Goal: Task Accomplishment & Management: Use online tool/utility

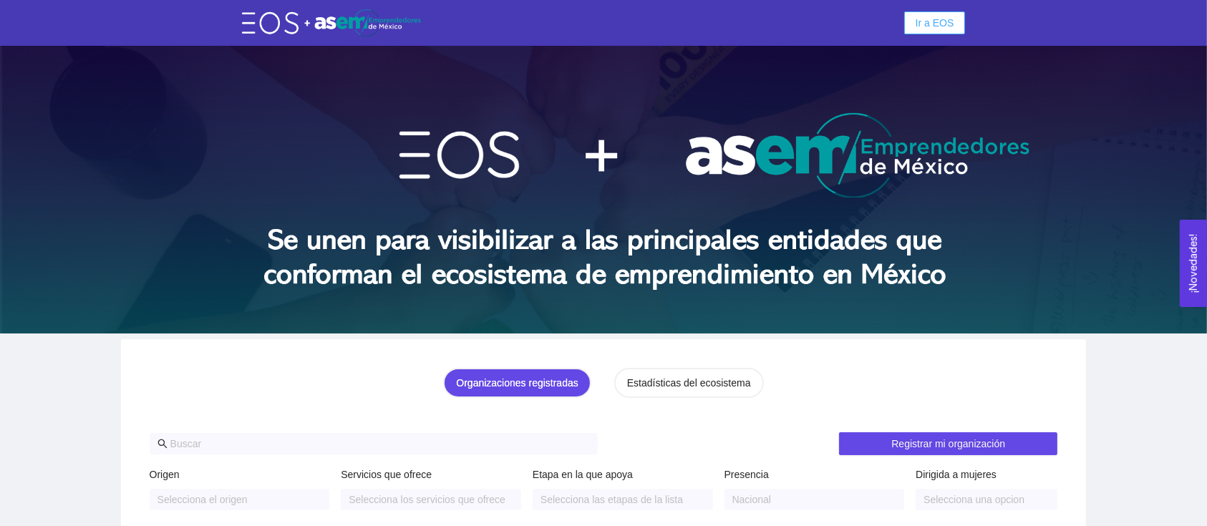
click at [944, 14] on button "Ir a EOS" at bounding box center [935, 22] width 62 height 23
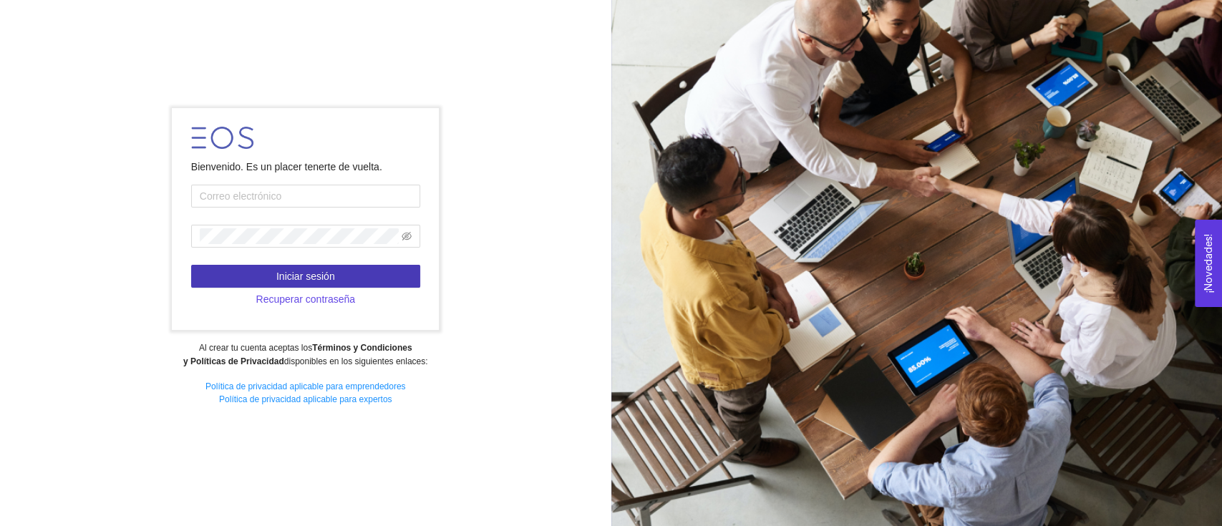
type input "jose.fdz@tec.mx"
click at [292, 266] on button "Iniciar sesión" at bounding box center [305, 276] width 229 height 23
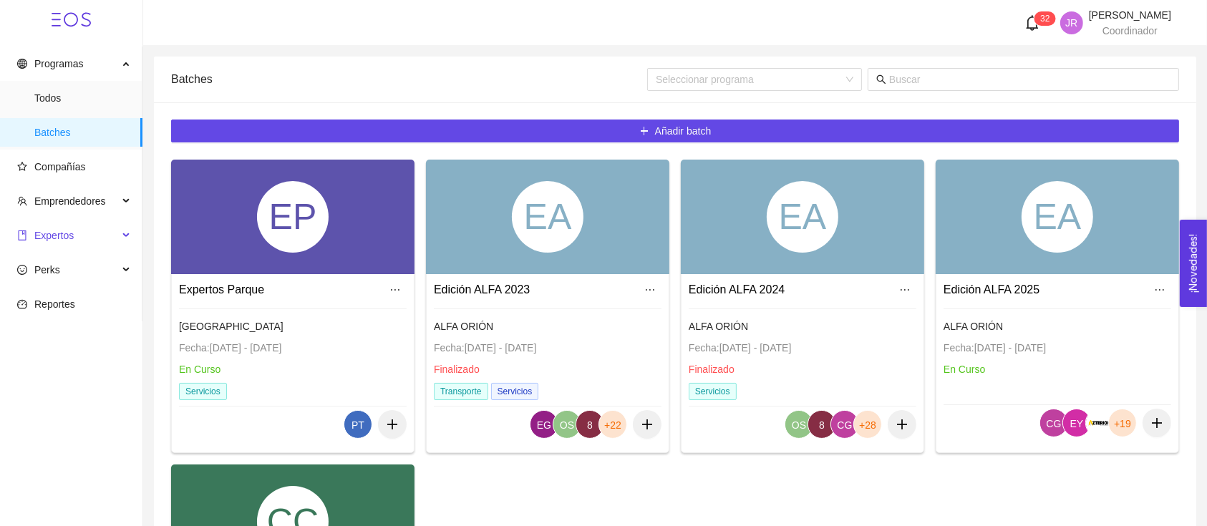
click at [57, 237] on span "Expertos" at bounding box center [53, 235] width 39 height 11
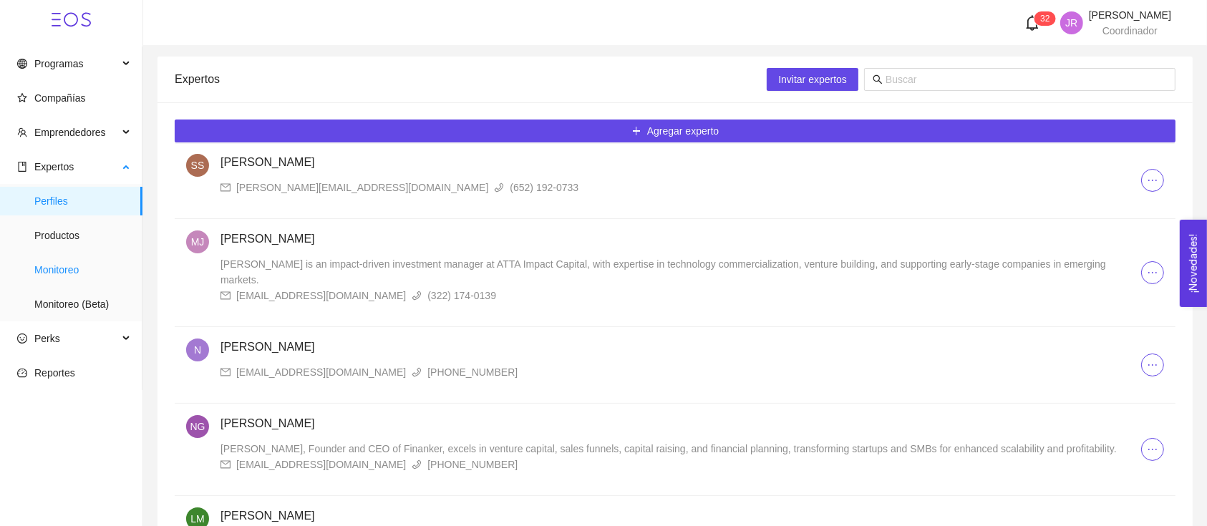
click at [87, 258] on span "Monitoreo" at bounding box center [82, 269] width 97 height 29
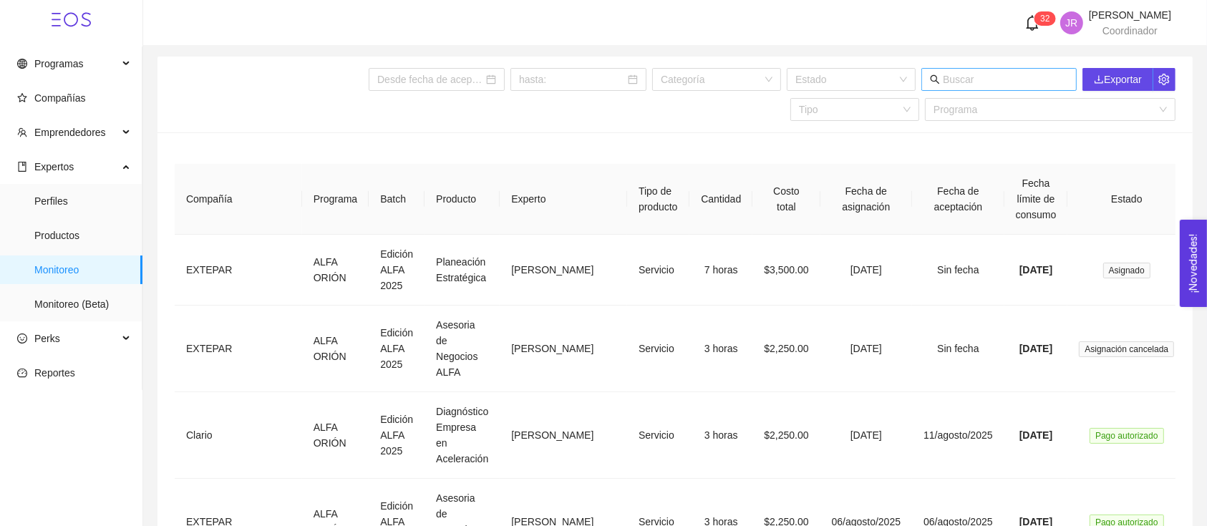
click at [951, 82] on span at bounding box center [998, 79] width 155 height 23
click at [955, 82] on input "text" at bounding box center [1004, 80] width 125 height 16
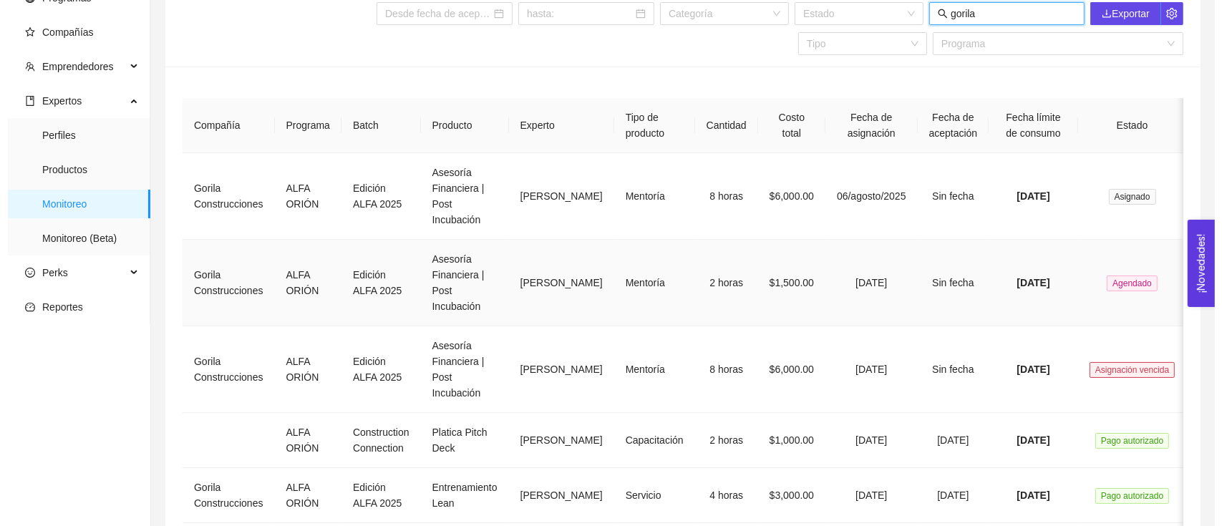
scroll to position [95, 0]
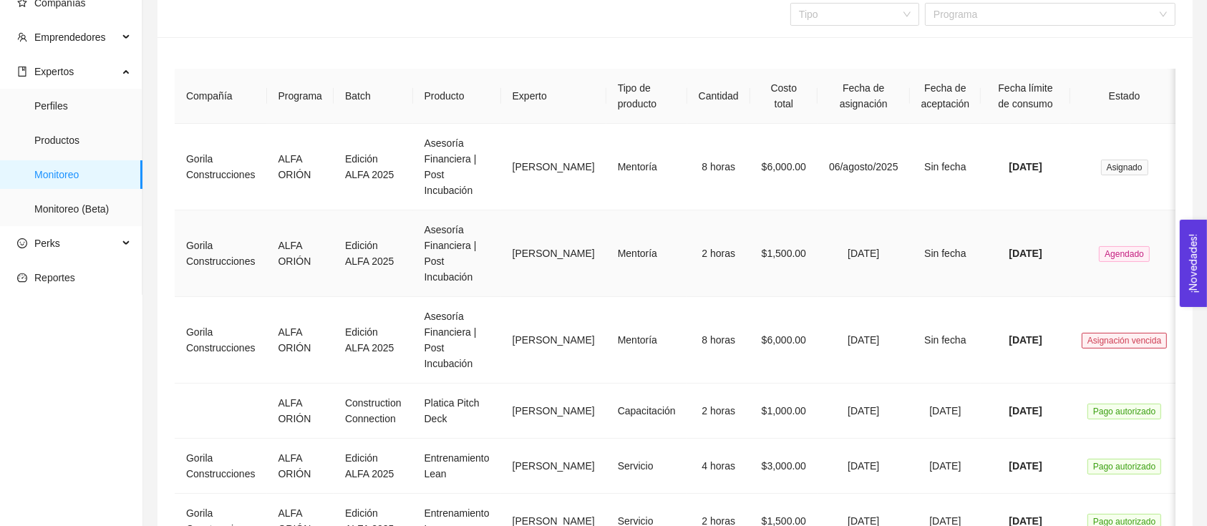
type input "gorila"
click at [687, 269] on td "2 horas" at bounding box center [718, 253] width 63 height 87
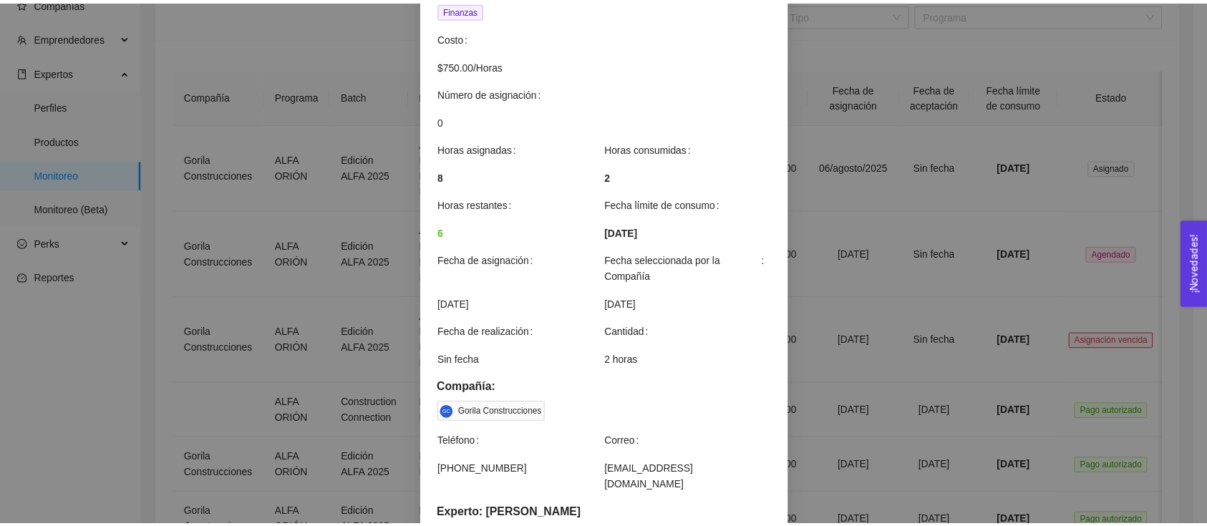
scroll to position [99, 0]
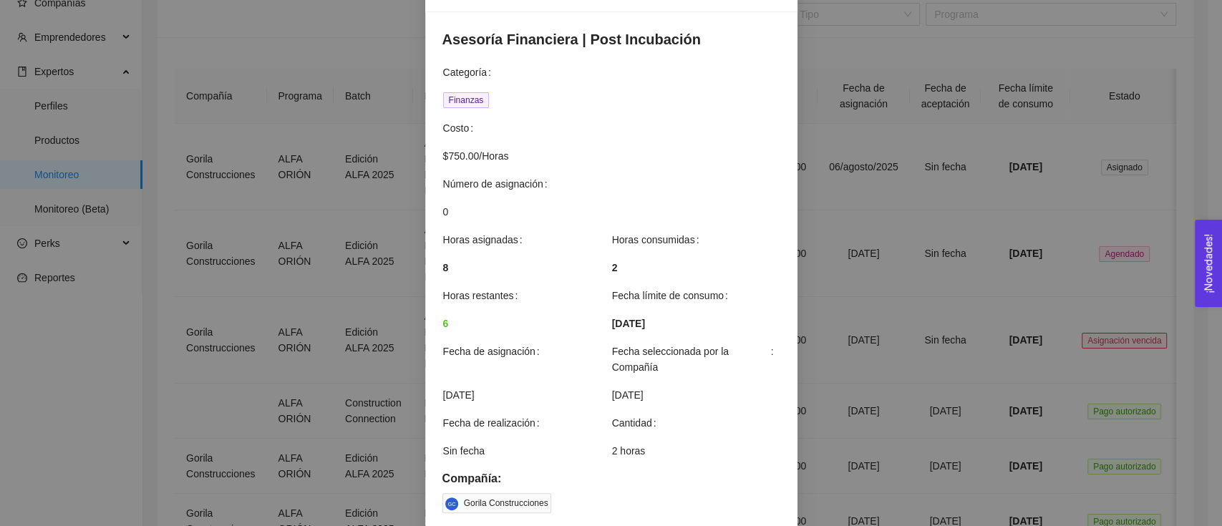
click at [873, 264] on div "Detalles de mentoría Asesoría Financiera | Post Incubación Categoría Finanzas C…" at bounding box center [611, 263] width 1222 height 526
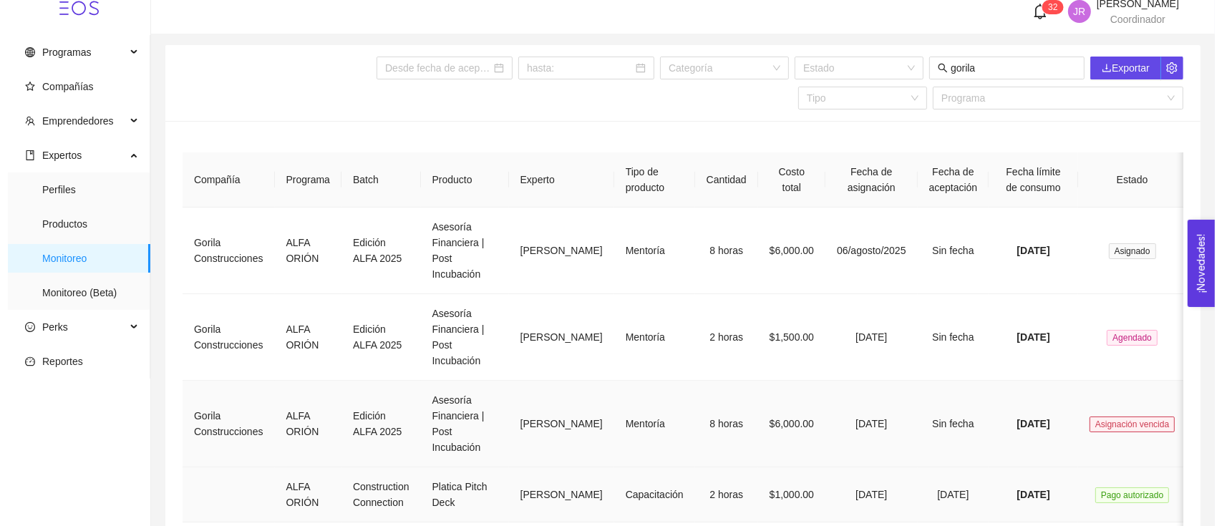
scroll to position [0, 0]
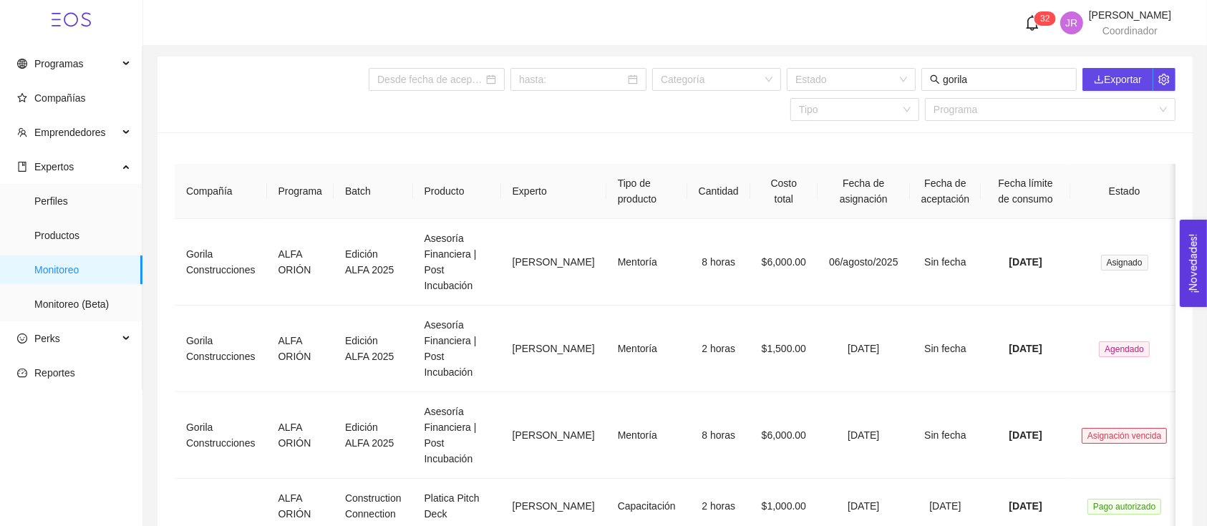
click at [1024, 20] on icon "bell" at bounding box center [1032, 23] width 16 height 16
click at [916, 19] on div "JR José Raúl Fernández Parra Coordinador" at bounding box center [675, 23] width 992 height 26
click at [44, 245] on span "Productos" at bounding box center [82, 235] width 97 height 29
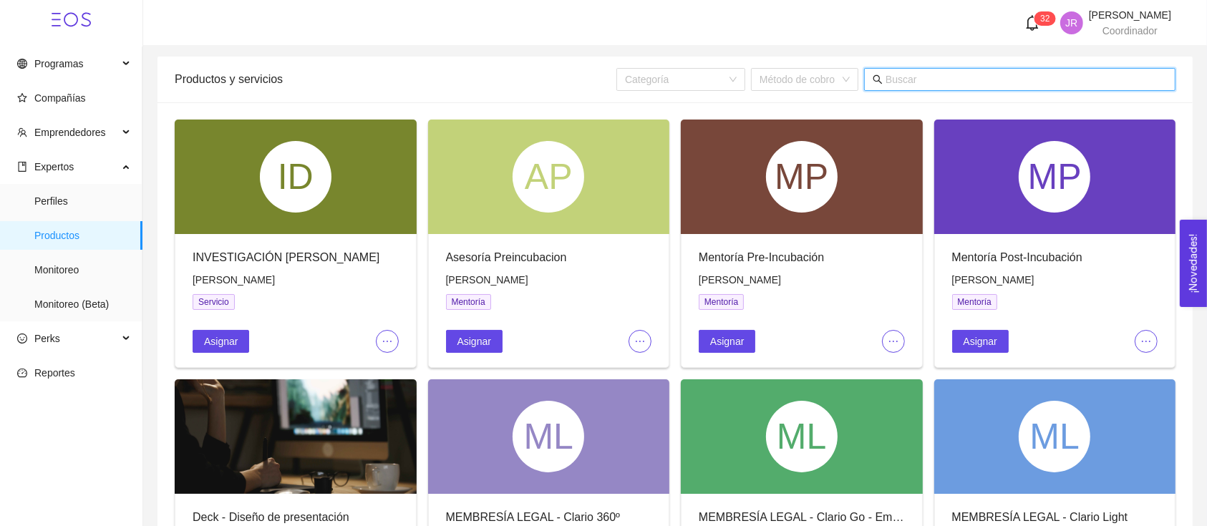
click at [922, 86] on input "text" at bounding box center [1025, 80] width 281 height 16
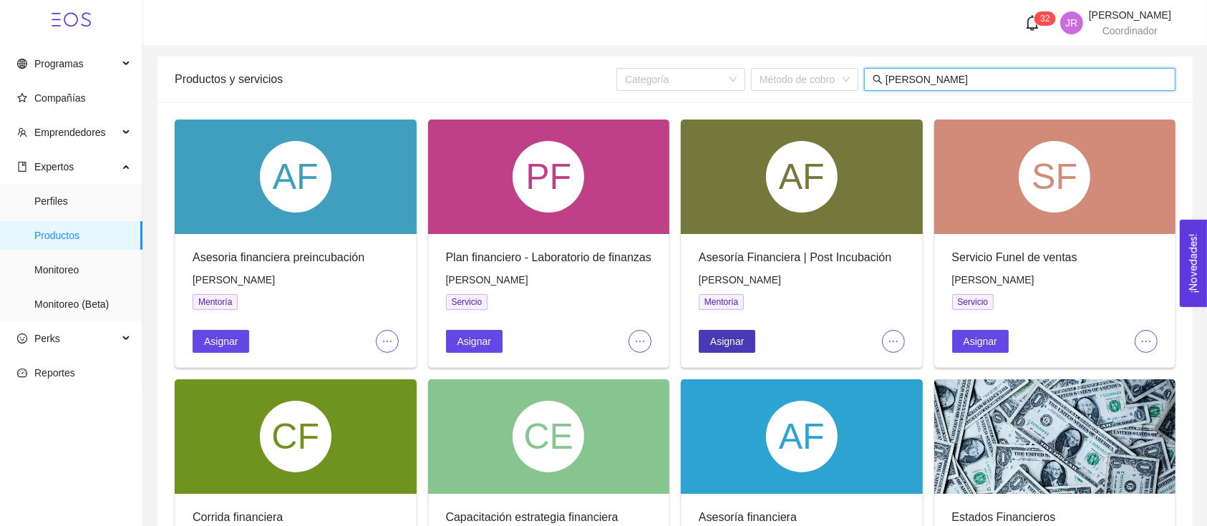
type input "erika"
click at [721, 336] on span "Asignar" at bounding box center [727, 341] width 34 height 16
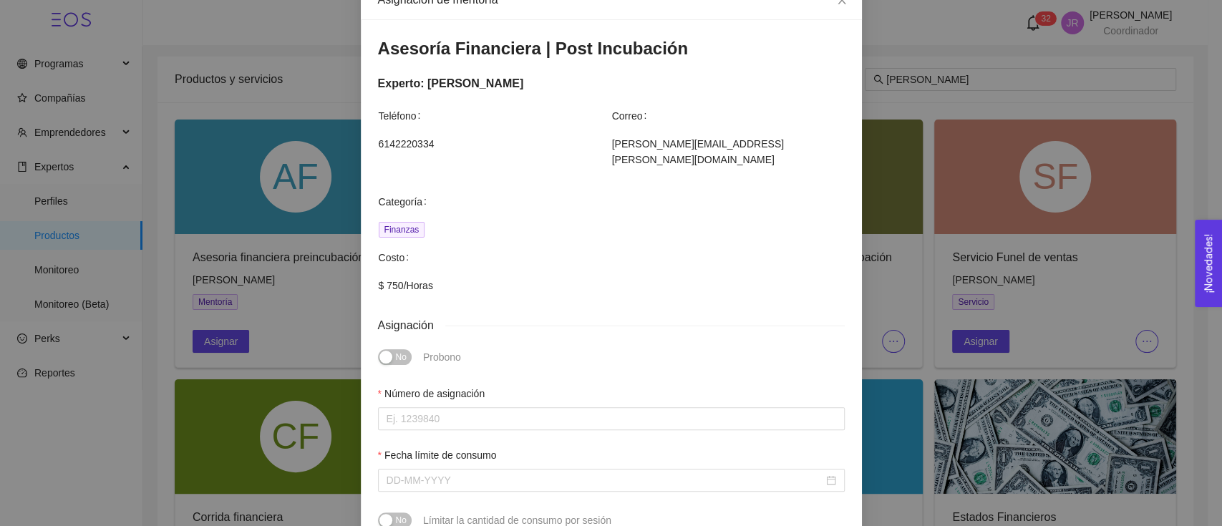
scroll to position [190, 0]
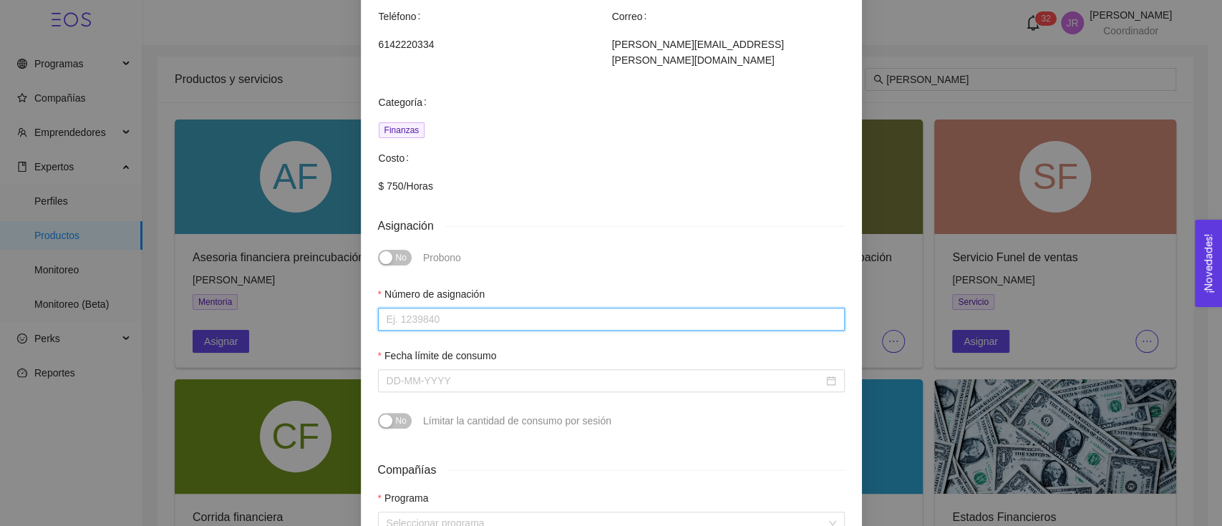
click at [476, 308] on input "Número de asignación" at bounding box center [611, 319] width 467 height 23
type input "0"
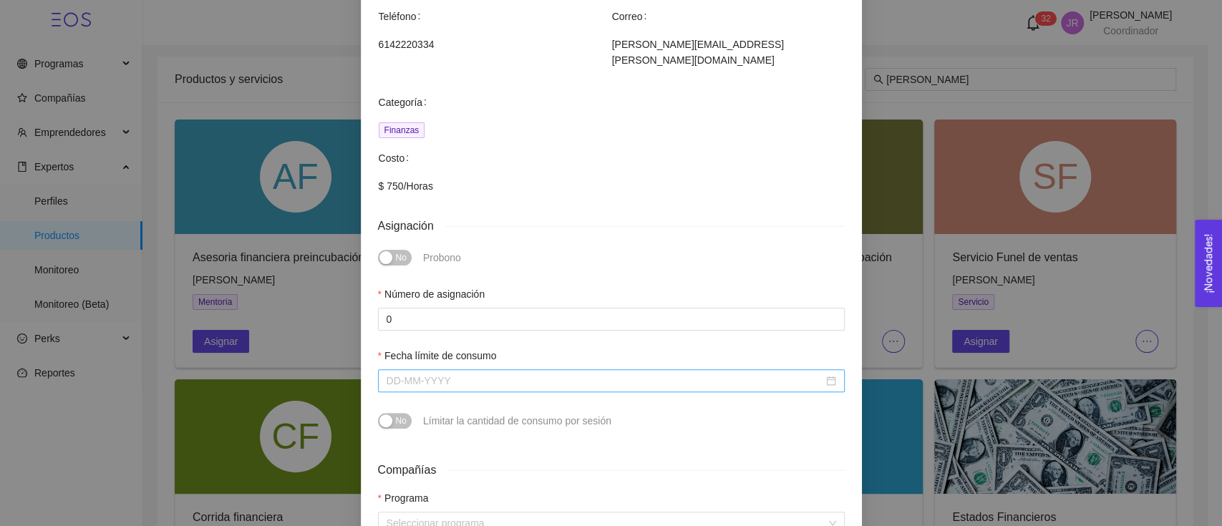
click at [494, 373] on input "Fecha límite de consumo" at bounding box center [604, 381] width 437 height 16
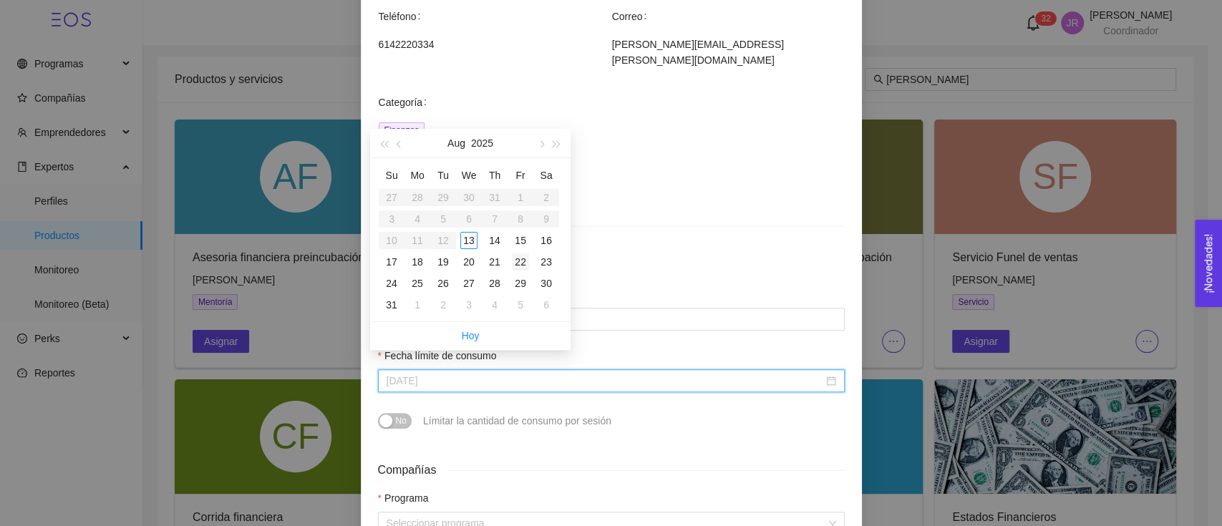
type input "August 22, 2025"
click at [518, 260] on div "22" at bounding box center [520, 261] width 17 height 17
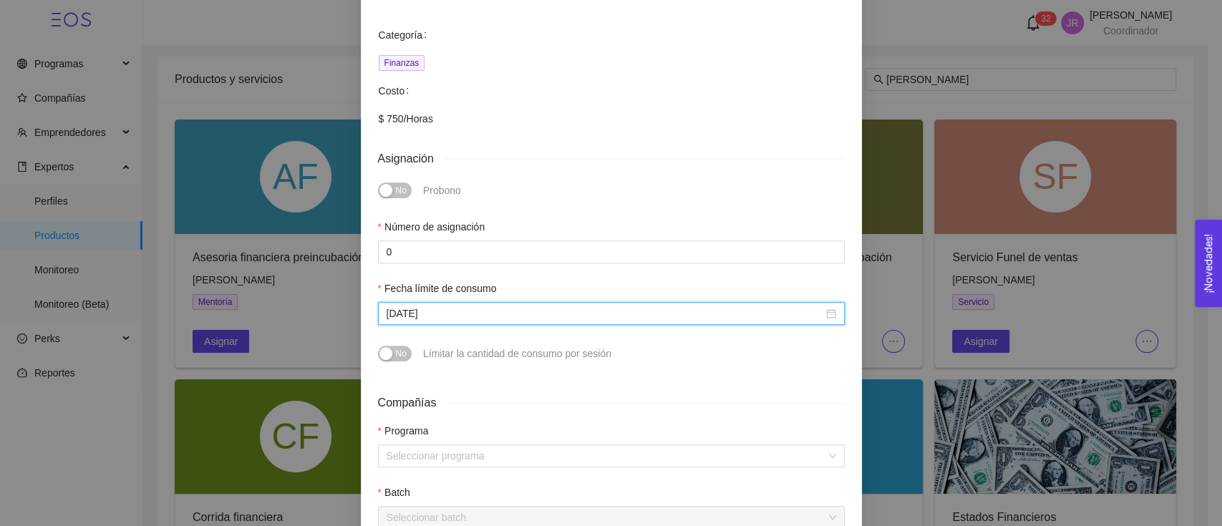
scroll to position [286, 0]
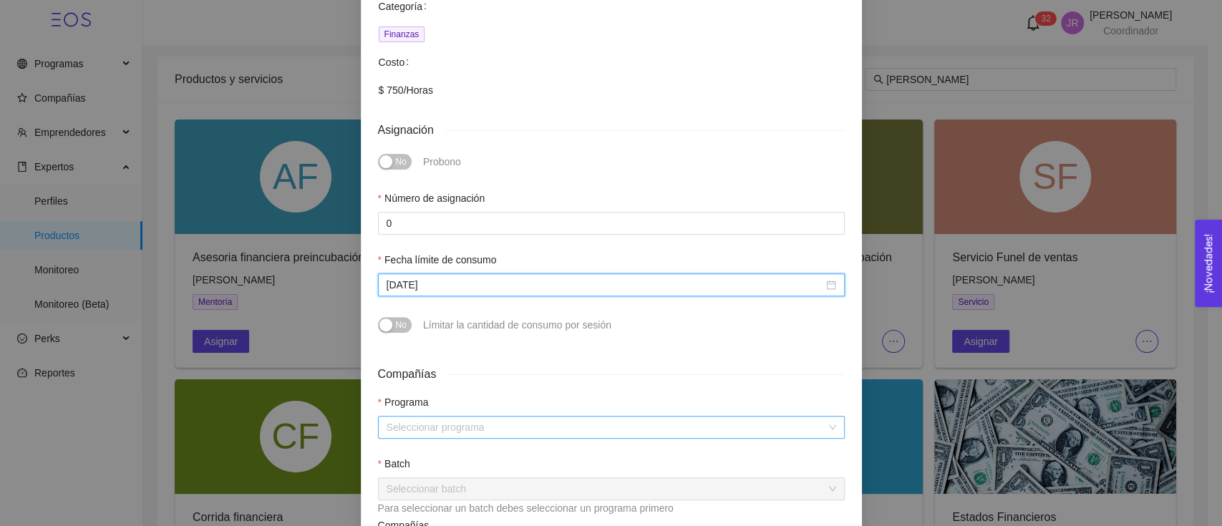
click at [444, 416] on input "search" at bounding box center [605, 426] width 439 height 21
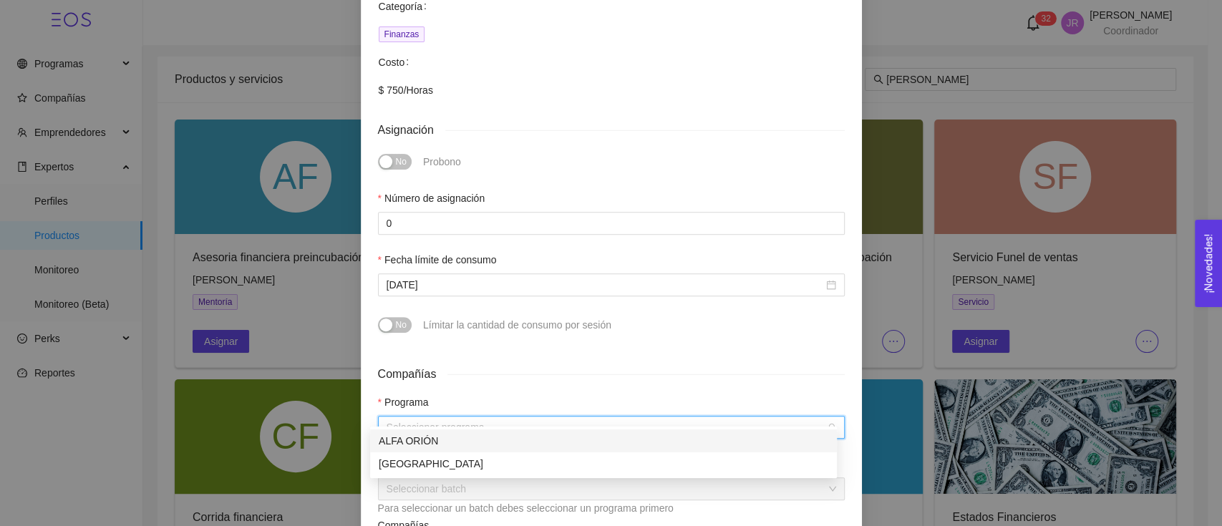
click at [445, 434] on div "ALFA ORIÓN" at bounding box center [603, 441] width 449 height 16
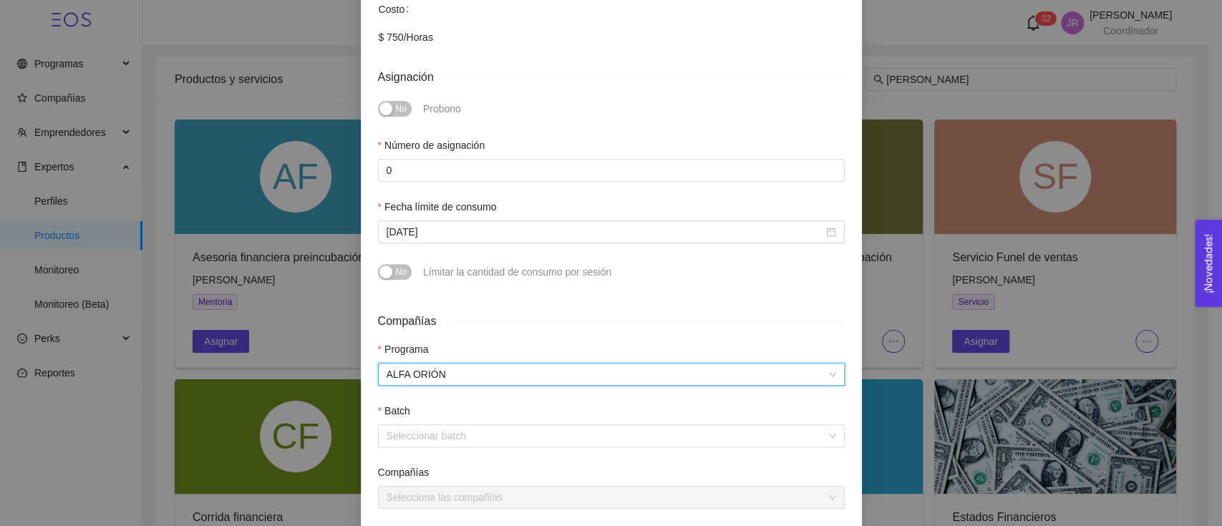
scroll to position [381, 0]
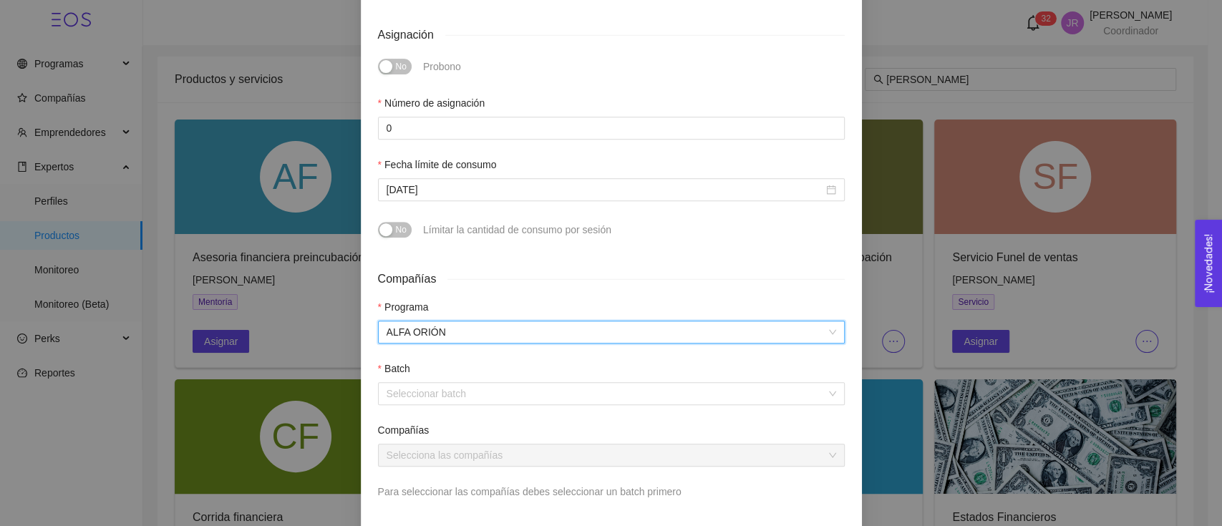
click at [469, 405] on div at bounding box center [611, 413] width 467 height 17
click at [479, 389] on input "search" at bounding box center [605, 393] width 439 height 21
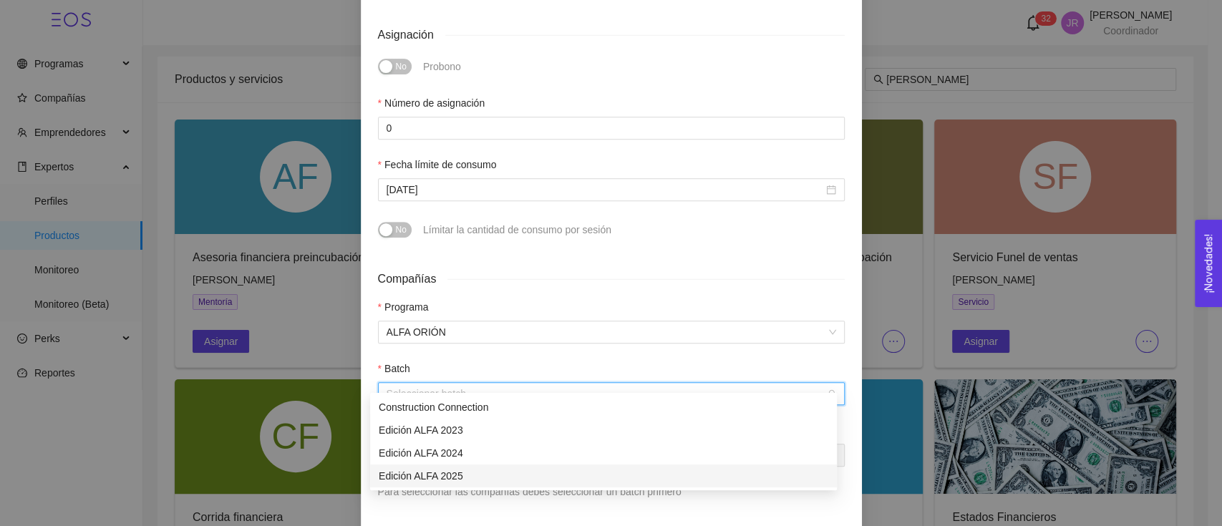
click at [473, 475] on div "Edición ALFA 2025" at bounding box center [603, 476] width 449 height 16
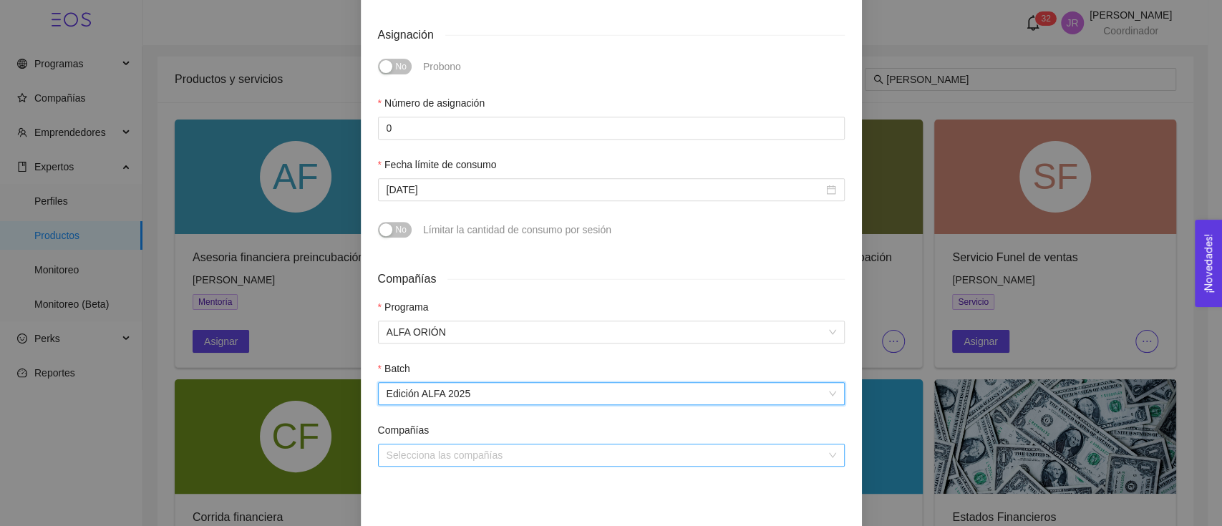
click at [474, 451] on div "Selecciona las compañías" at bounding box center [611, 455] width 467 height 23
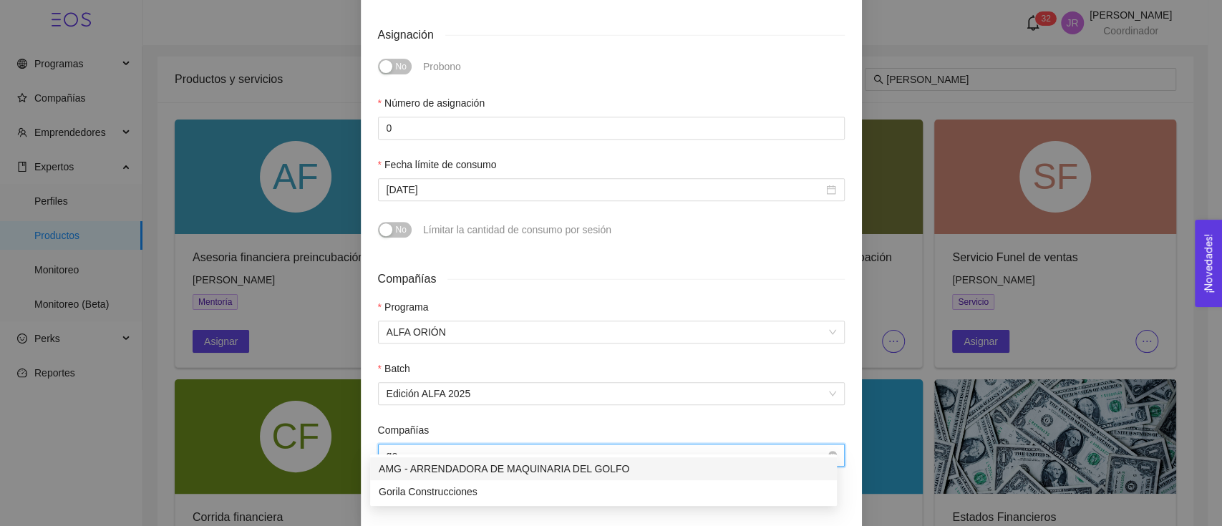
type input "gor"
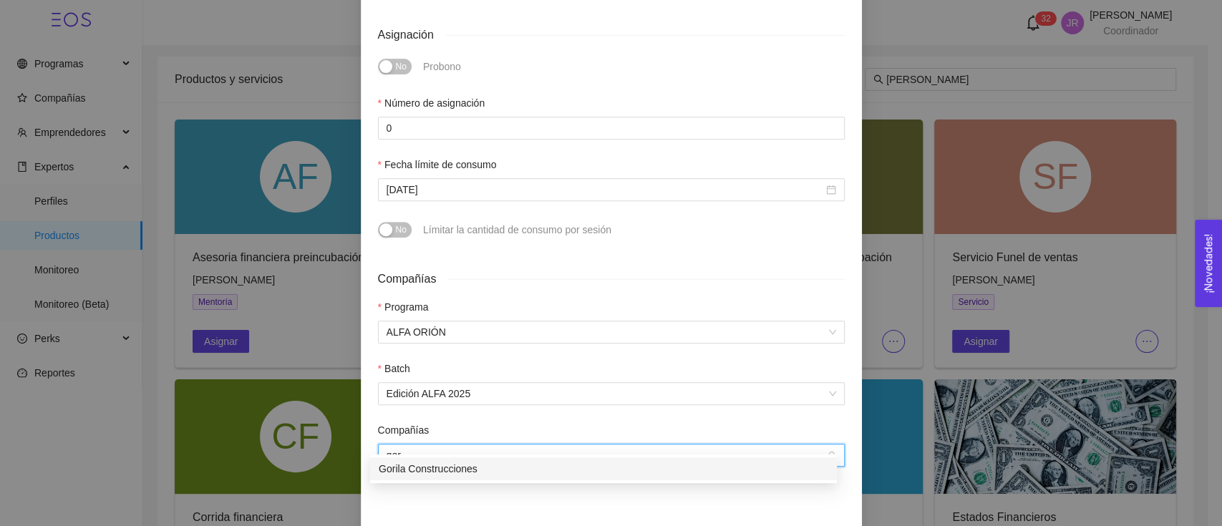
click at [474, 479] on div "Gorila Construcciones" at bounding box center [603, 468] width 467 height 23
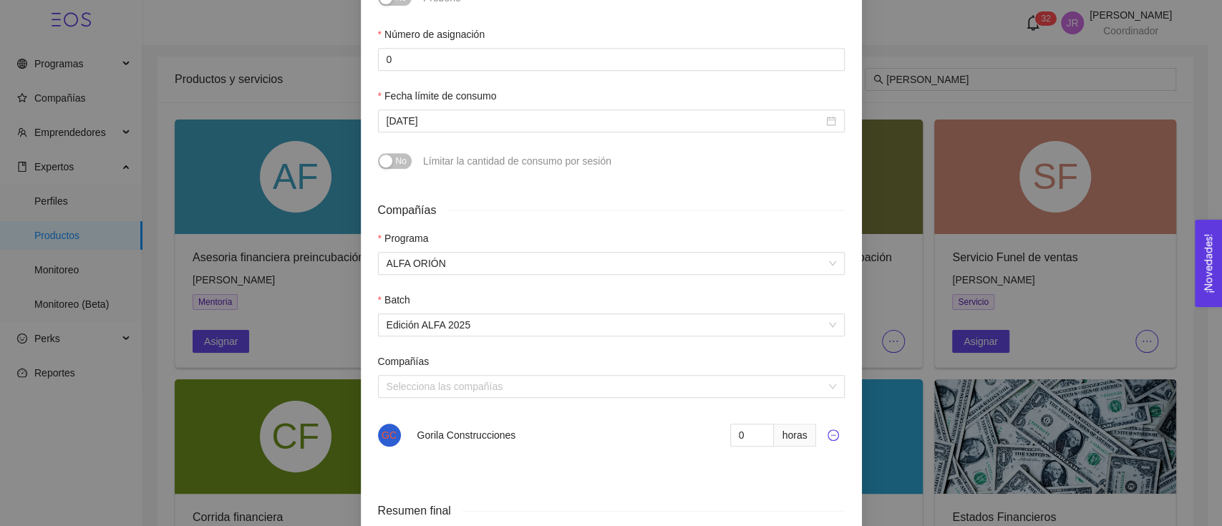
scroll to position [477, 0]
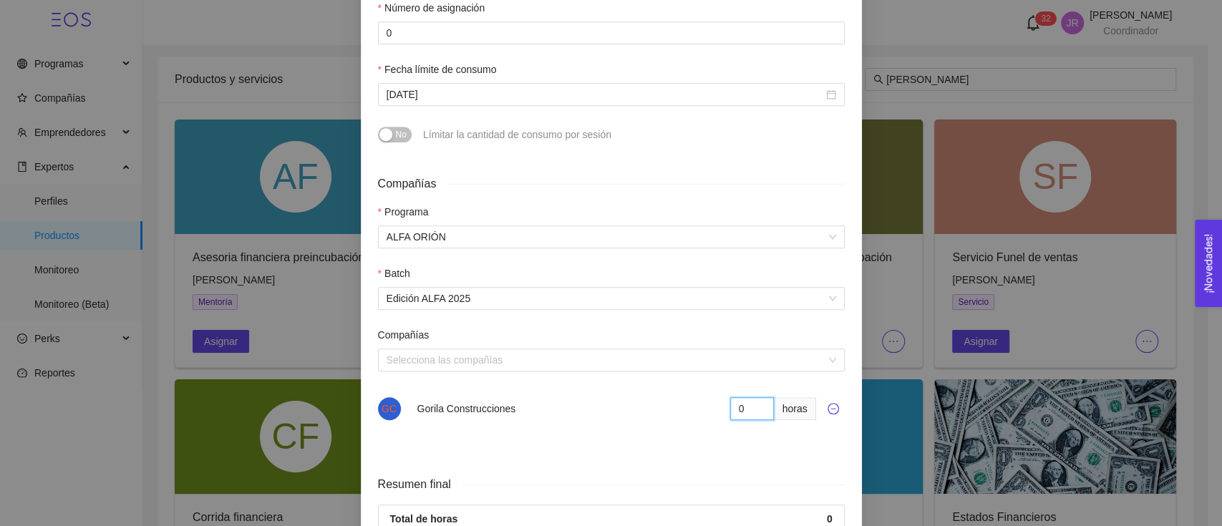
click at [739, 397] on input "0" at bounding box center [752, 408] width 44 height 23
type input "02"
click at [602, 408] on li "GC Gorila Construcciones 02 horas" at bounding box center [611, 409] width 467 height 40
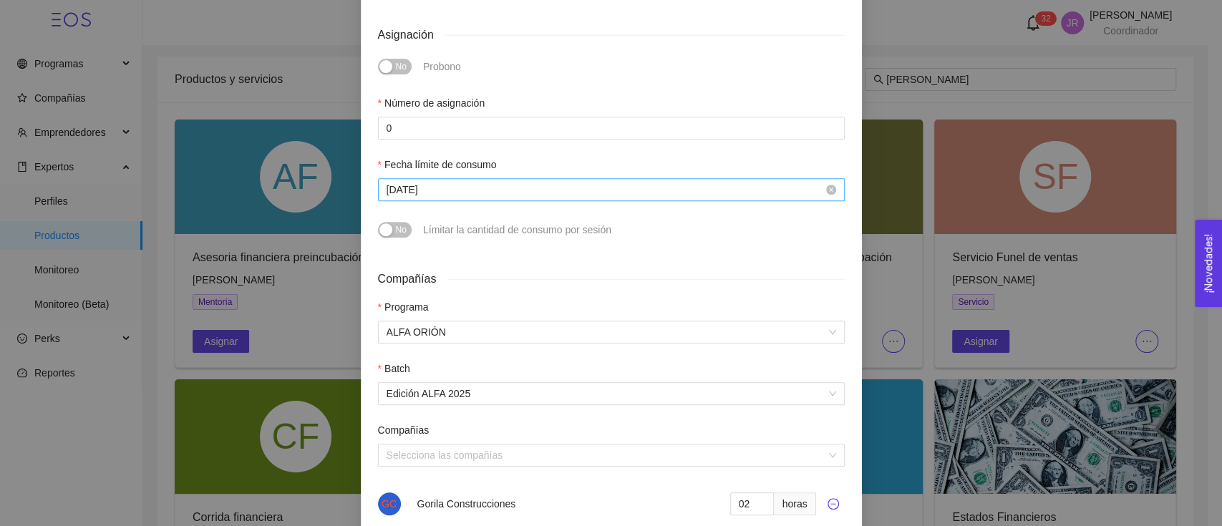
click at [513, 182] on input "August 22, 2025" at bounding box center [604, 190] width 437 height 16
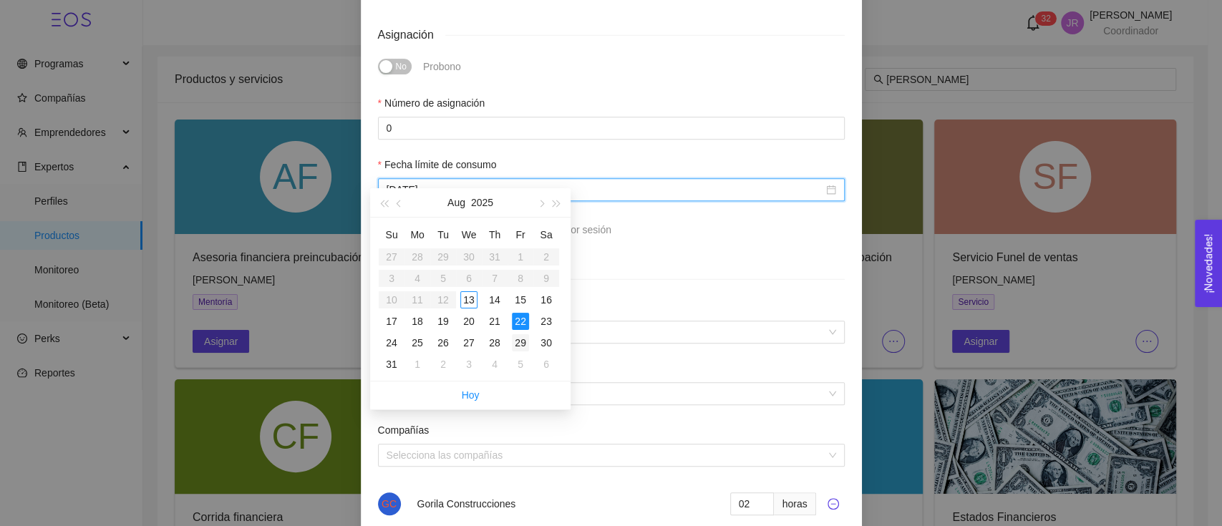
type input "August 29, 2025"
click at [518, 338] on div "29" at bounding box center [520, 342] width 17 height 17
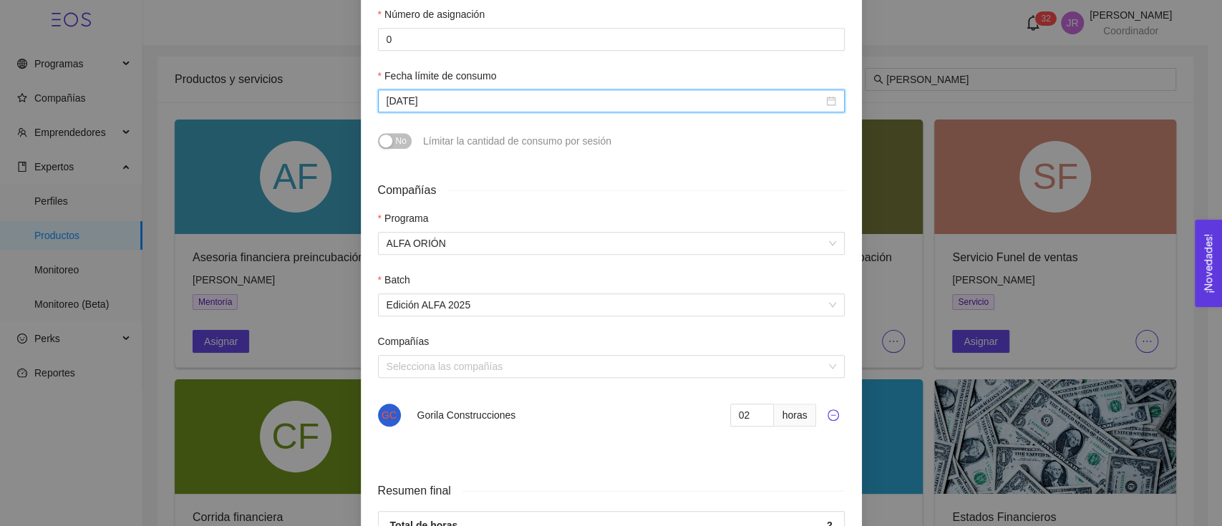
scroll to position [568, 0]
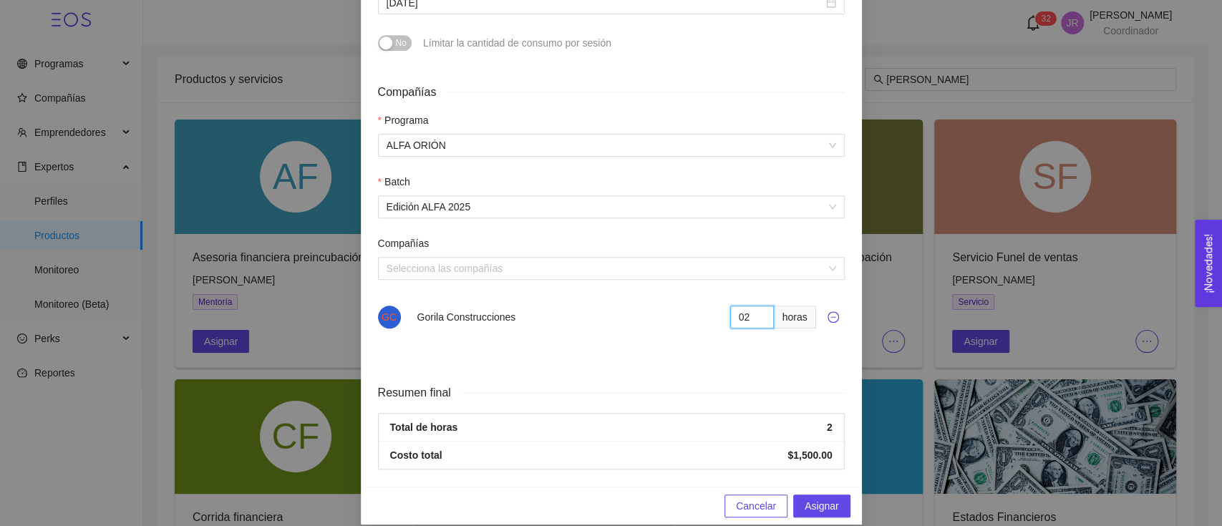
click at [732, 310] on input "02" at bounding box center [752, 317] width 44 height 23
type input "7"
click at [812, 498] on span "Asignar" at bounding box center [821, 506] width 34 height 16
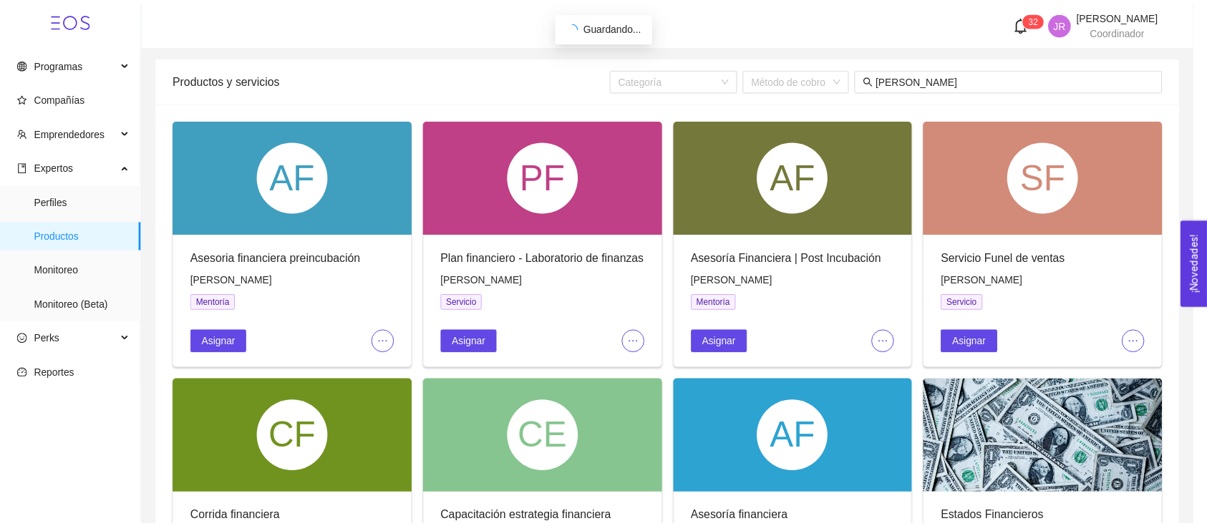
scroll to position [440, 0]
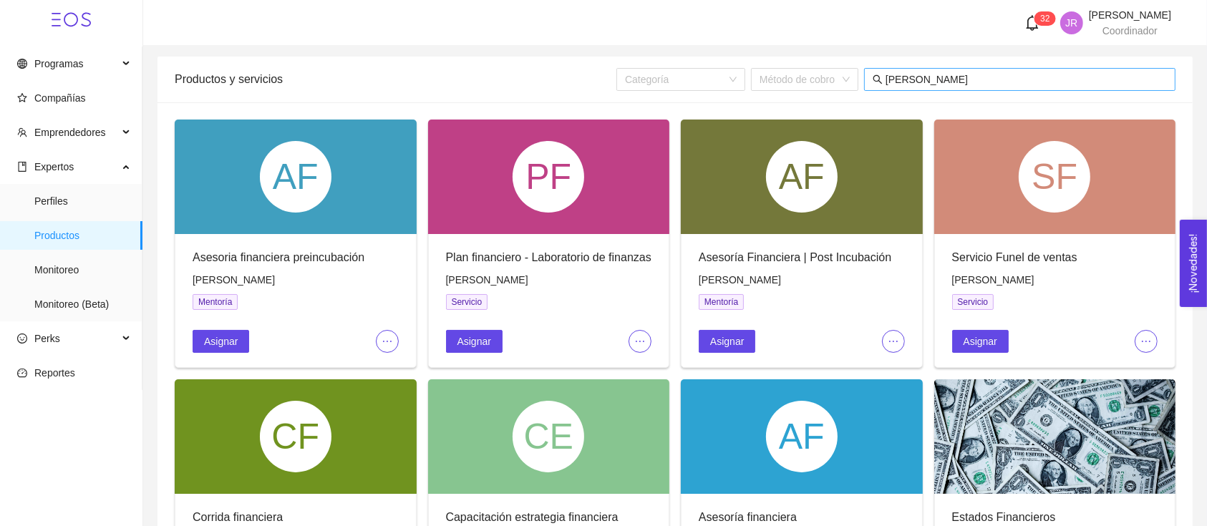
click at [933, 74] on input "erika" at bounding box center [1025, 80] width 281 height 16
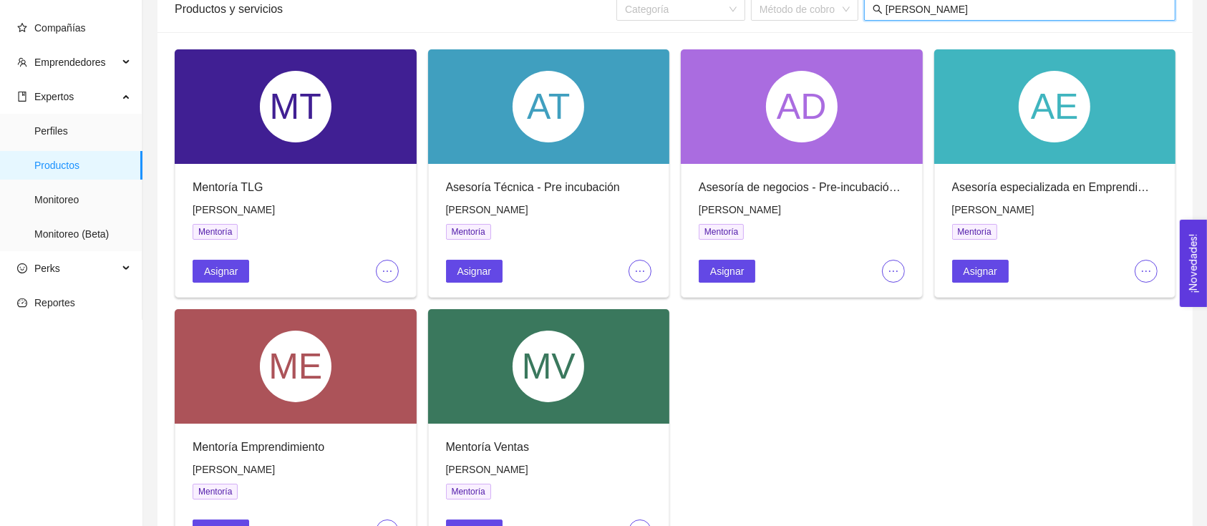
scroll to position [95, 0]
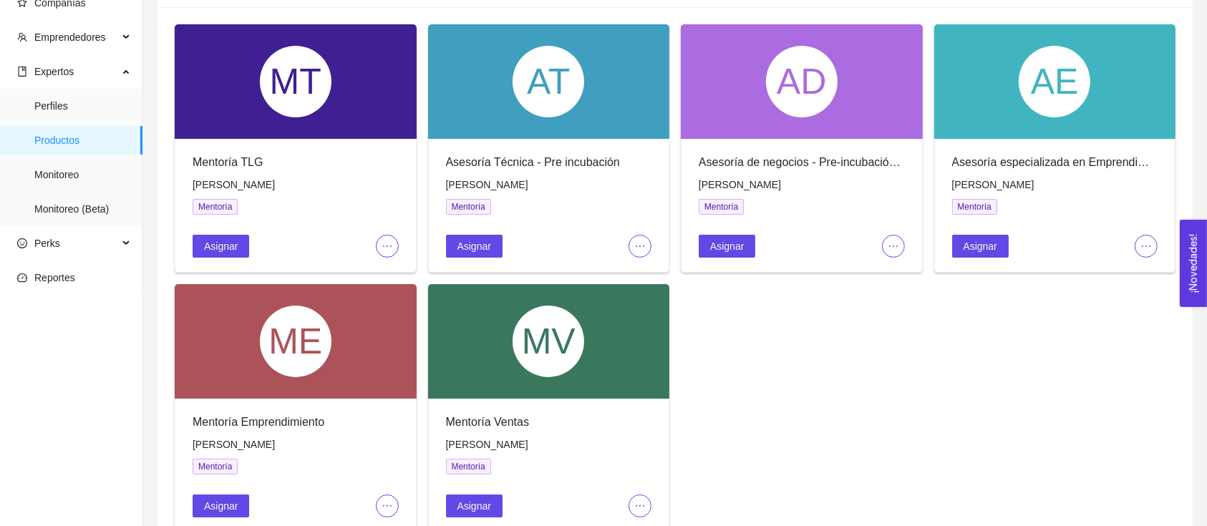
type input "castro"
